Goal: Information Seeking & Learning: Find specific page/section

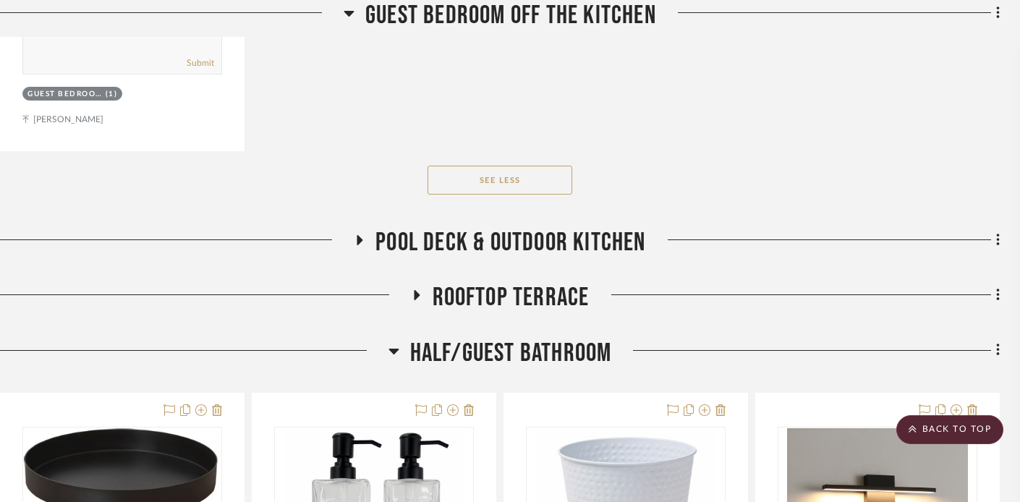
scroll to position [22131, 22]
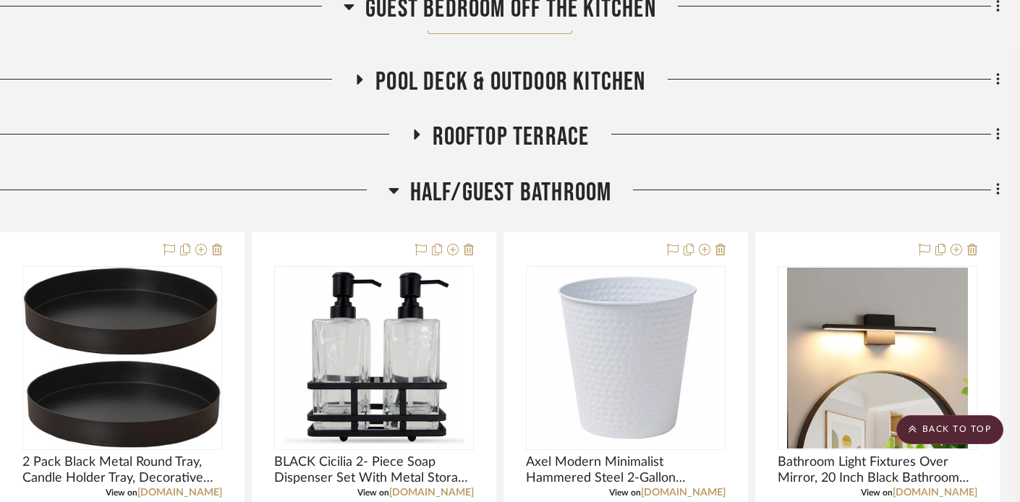
click at [415, 130] on icon at bounding box center [417, 135] width 6 height 10
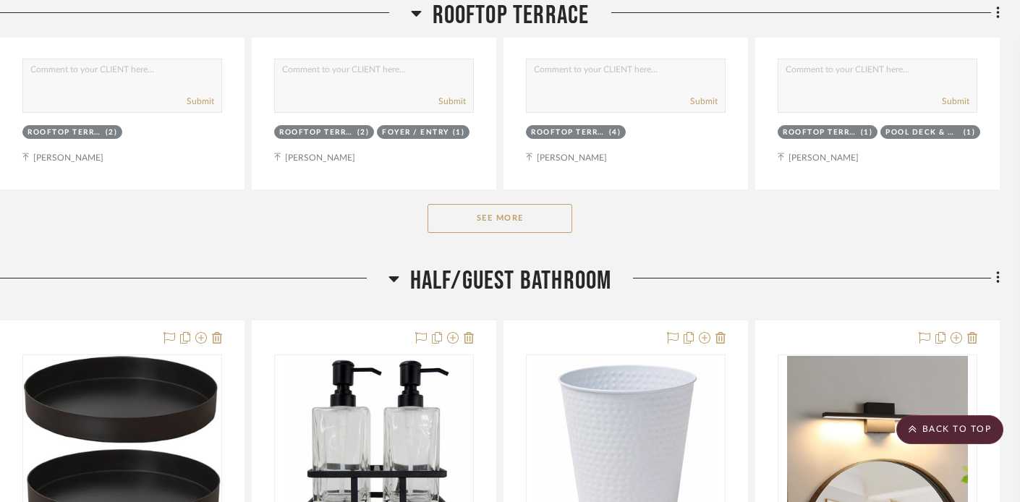
scroll to position [22772, 22]
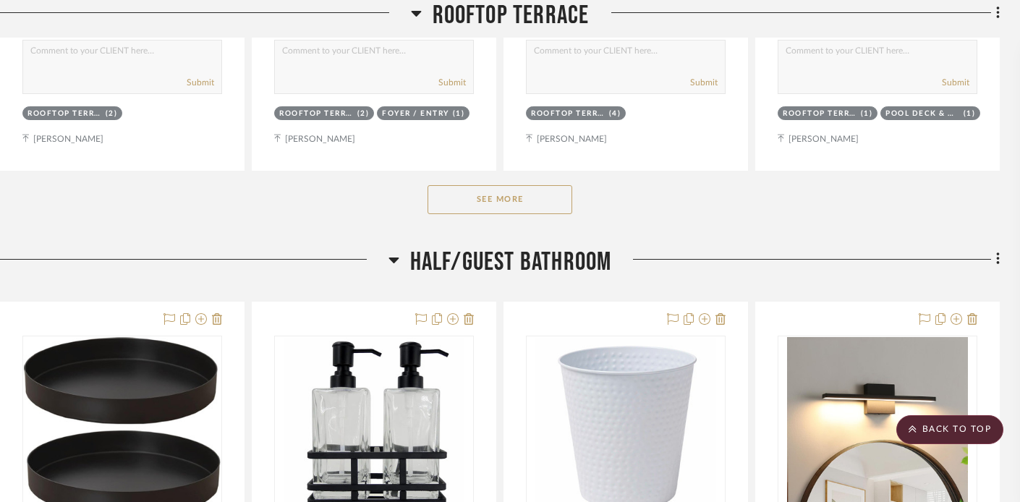
click at [449, 185] on button "See More" at bounding box center [500, 199] width 145 height 29
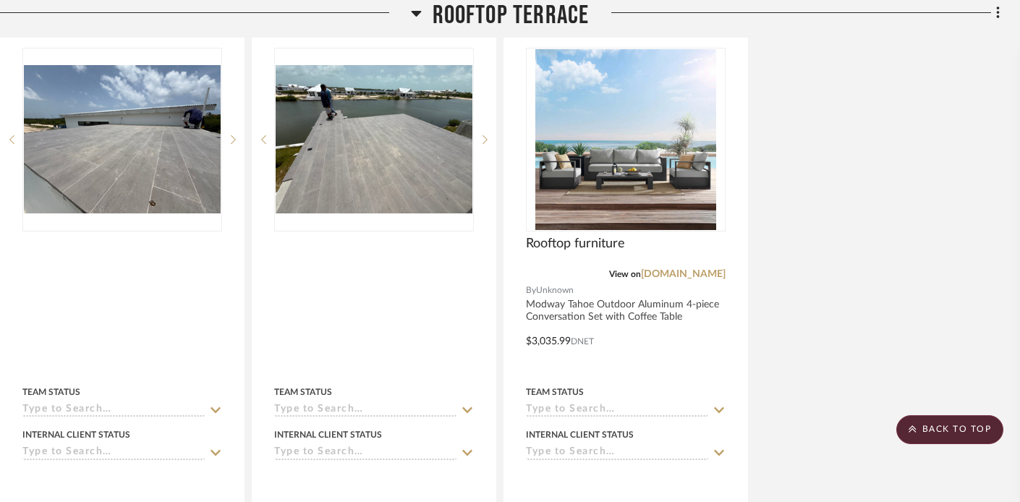
scroll to position [22873, 22]
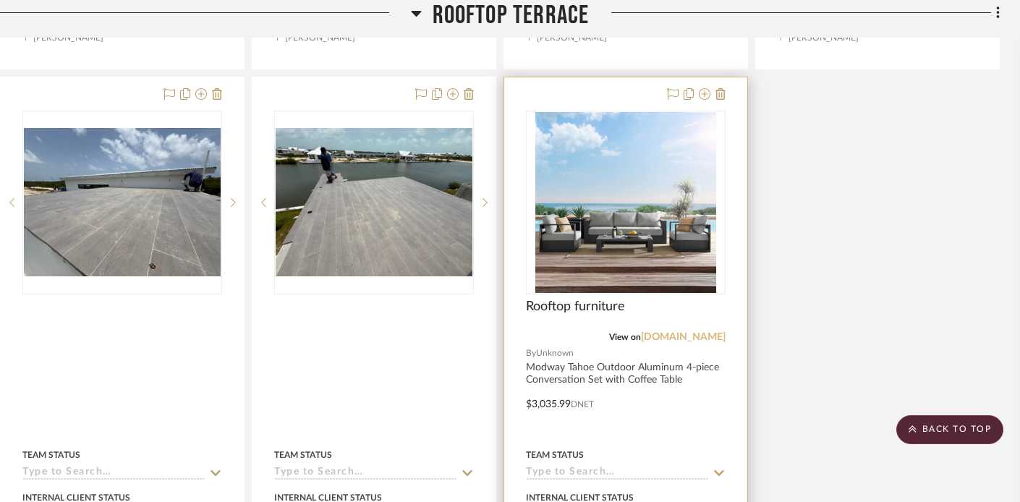
click at [677, 332] on link "[DOMAIN_NAME]" at bounding box center [683, 337] width 85 height 10
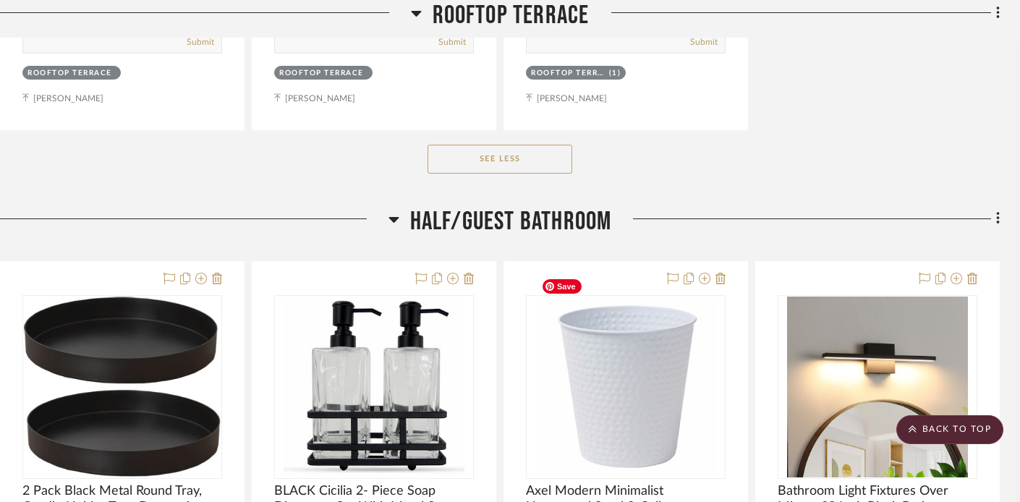
scroll to position [23469, 22]
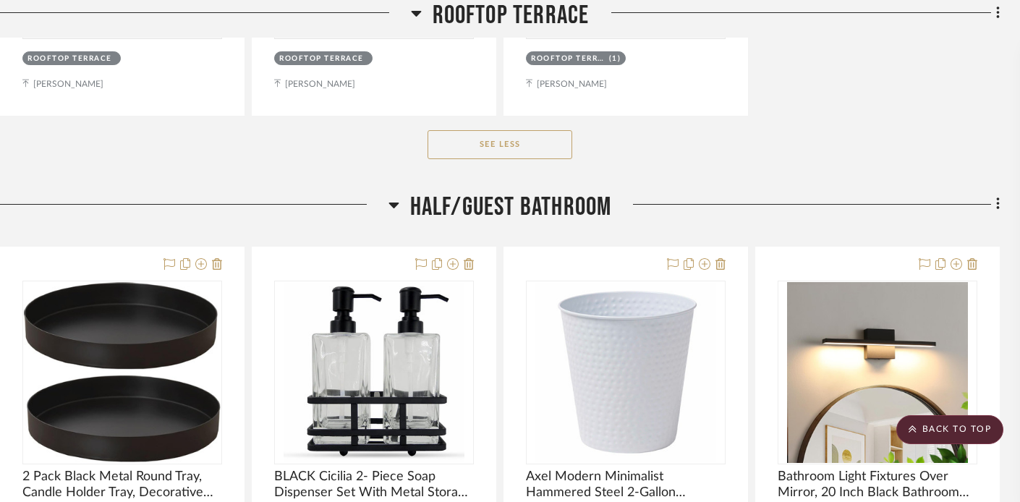
click at [438, 130] on button "See Less" at bounding box center [500, 144] width 145 height 29
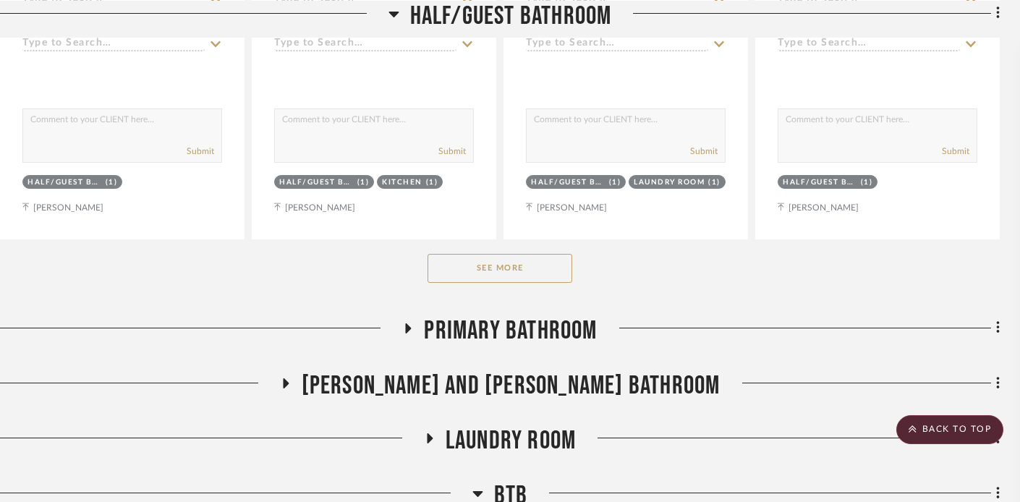
click at [462, 254] on button "See More" at bounding box center [500, 268] width 145 height 29
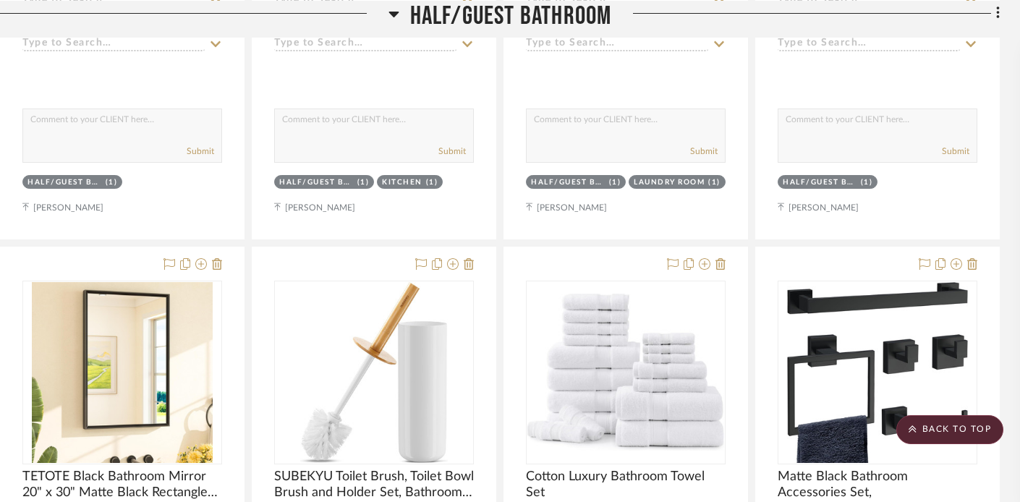
click at [394, 7] on icon at bounding box center [394, 12] width 11 height 17
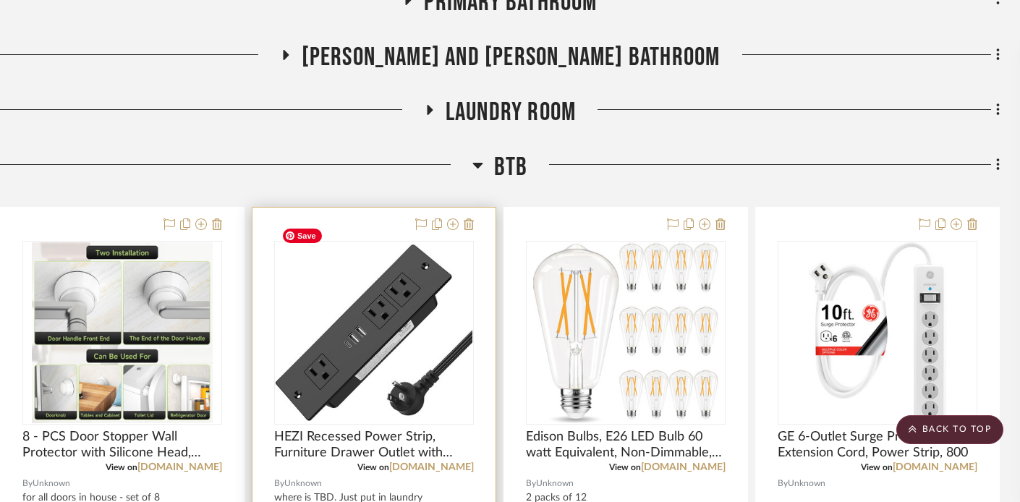
scroll to position [22905, 22]
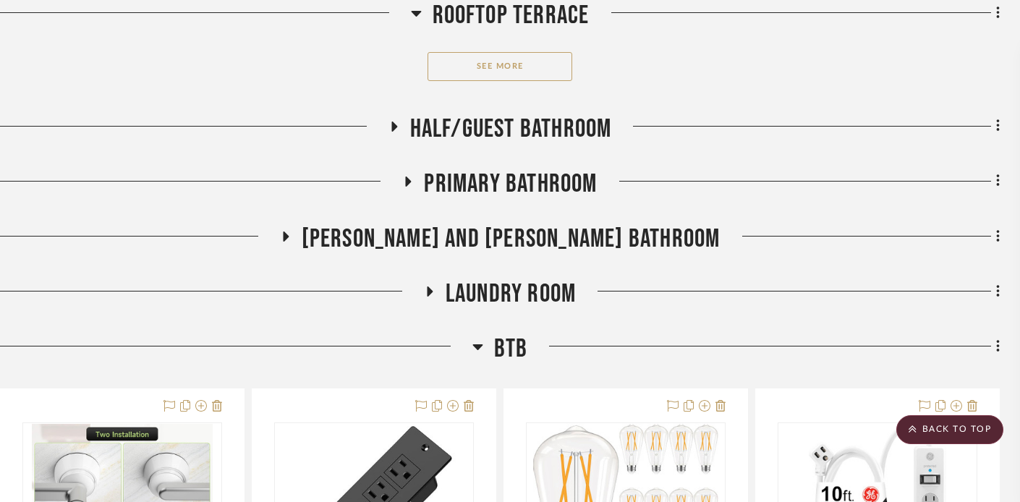
click at [415, 11] on icon at bounding box center [416, 14] width 10 height 6
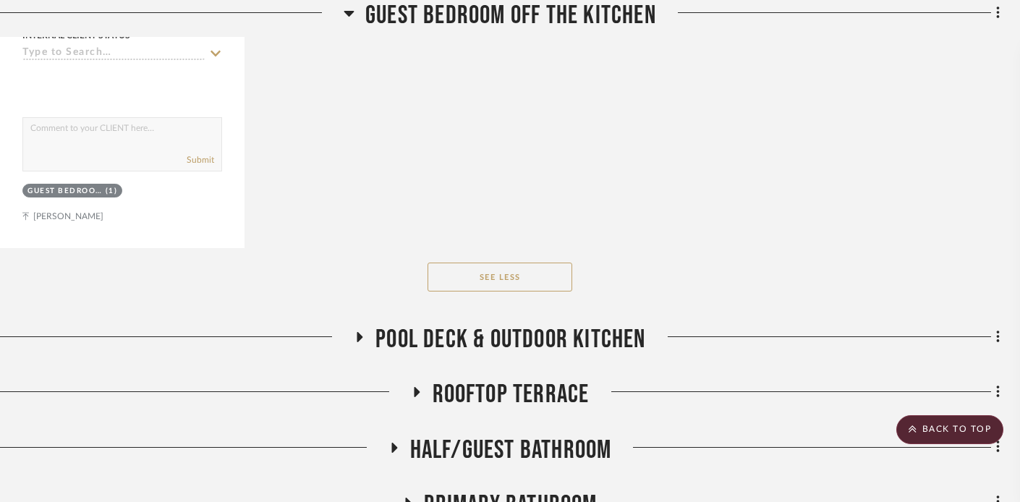
scroll to position [21941, 22]
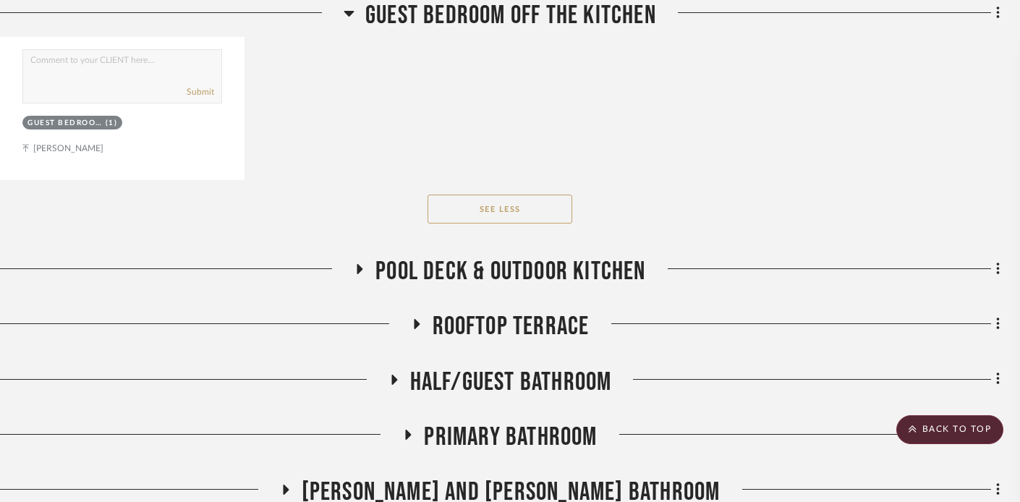
click at [419, 319] on icon at bounding box center [415, 324] width 17 height 11
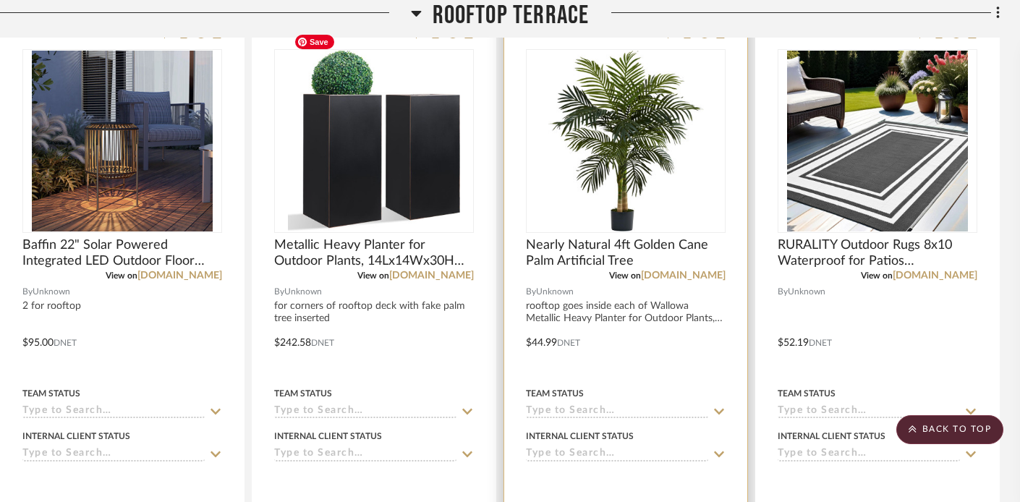
scroll to position [22315, 22]
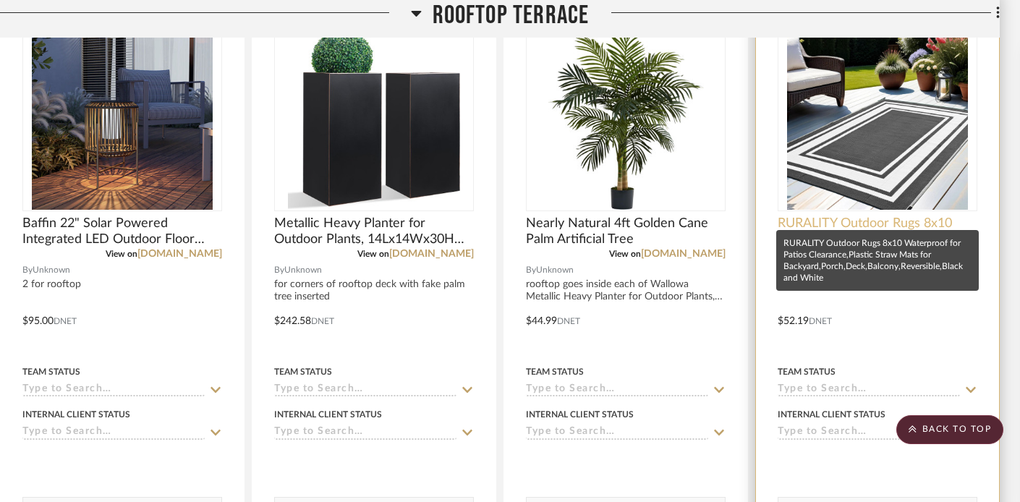
click at [900, 216] on span "RURALITY Outdoor Rugs 8x10 Waterproof for Patios Clearance,Plastic Straw Mats f…" at bounding box center [878, 232] width 200 height 32
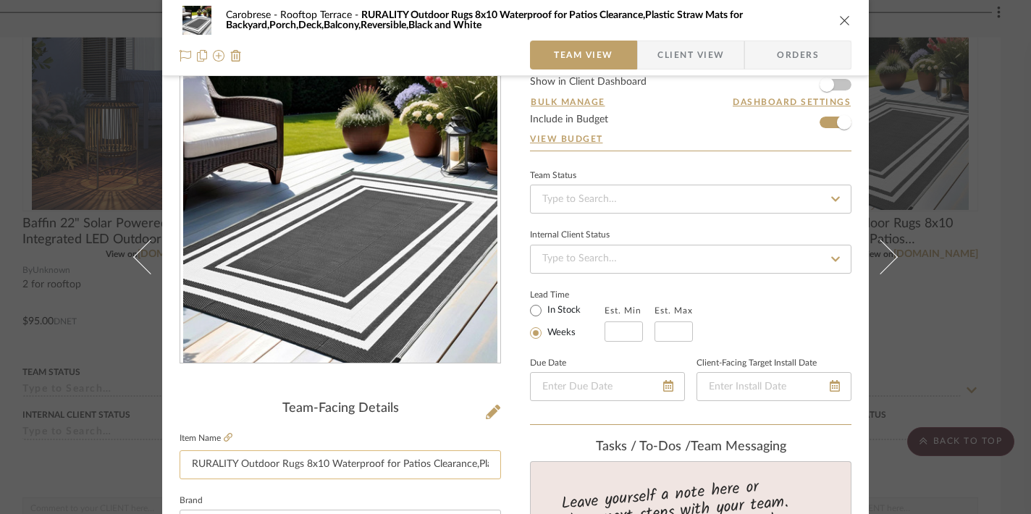
scroll to position [80, 0]
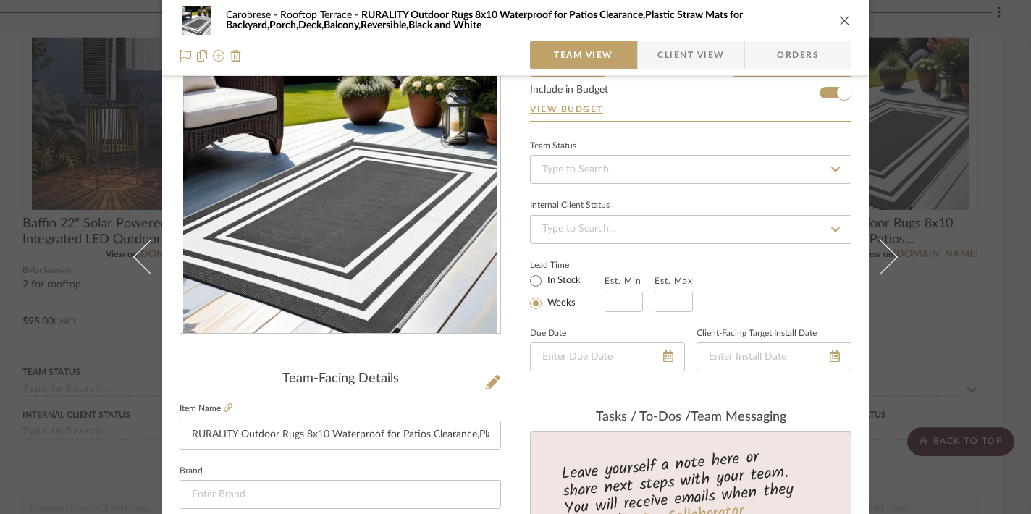
click at [218, 410] on label "Item Name" at bounding box center [205, 408] width 53 height 12
click at [224, 407] on icon at bounding box center [228, 407] width 9 height 9
